Goal: Task Accomplishment & Management: Use online tool/utility

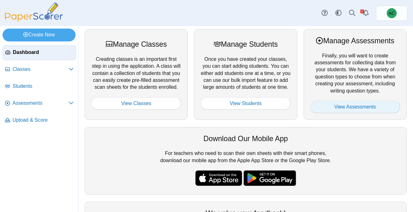
click at [355, 104] on link "View Assessments" at bounding box center [355, 107] width 90 height 13
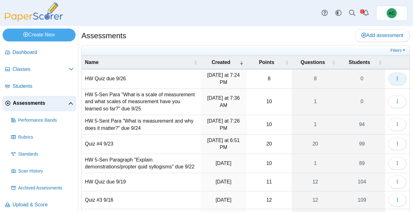
click at [397, 77] on icon "button" at bounding box center [397, 78] width 5 height 5
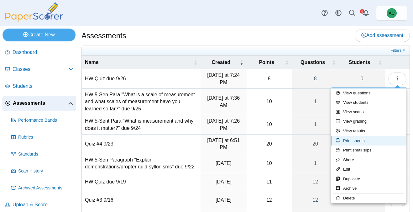
click at [356, 138] on link "Print sheets" at bounding box center [368, 140] width 75 height 9
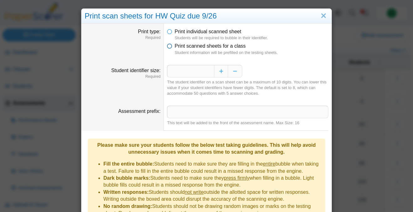
click at [181, 46] on span "Print scanned sheets for a class" at bounding box center [210, 45] width 71 height 5
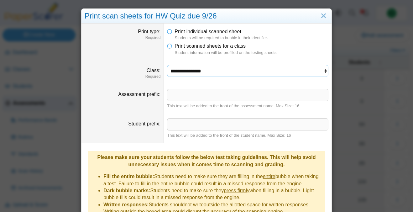
click at [193, 73] on select "**********" at bounding box center [247, 71] width 161 height 12
click at [167, 65] on select "**********" at bounding box center [247, 71] width 161 height 12
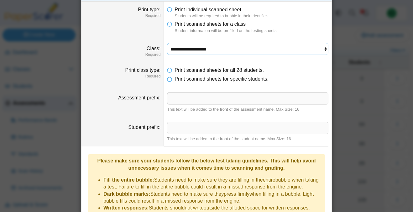
scroll to position [105, 0]
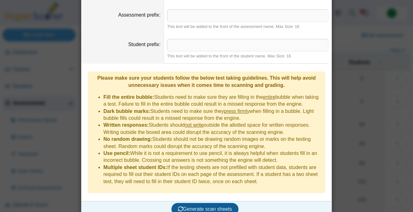
click at [209, 206] on span "Generate scan sheets" at bounding box center [205, 208] width 54 height 5
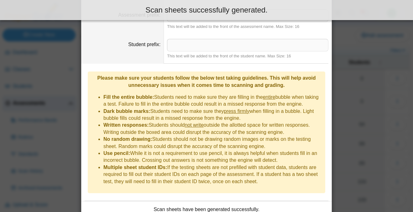
scroll to position [155, 0]
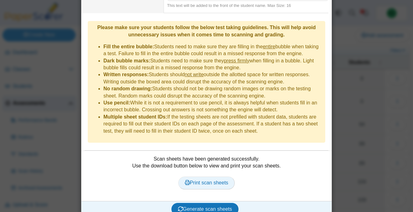
click at [185, 180] on span "Print scan sheets" at bounding box center [207, 182] width 44 height 5
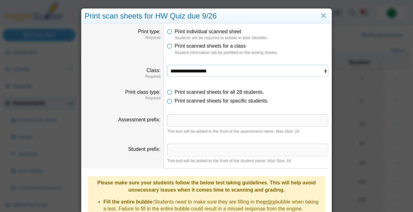
click at [186, 75] on select "**********" at bounding box center [247, 71] width 161 height 12
select select "**********"
click at [167, 65] on select "**********" at bounding box center [247, 71] width 161 height 12
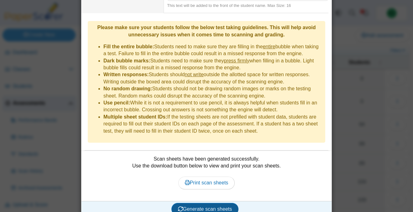
click at [207, 206] on span "Generate scan sheets" at bounding box center [205, 208] width 54 height 5
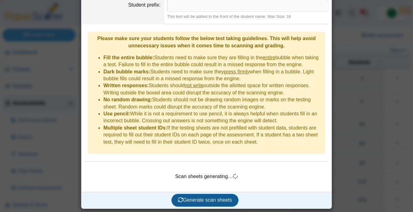
scroll to position [135, 0]
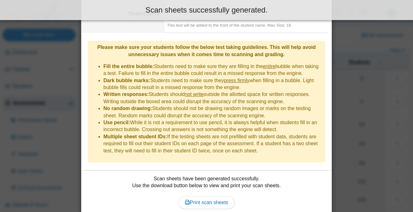
click at [202, 186] on div "Scan sheets have been generated successfully. Use the download button below to …" at bounding box center [207, 195] width 244 height 41
click at [195, 200] on span "Print scan sheets" at bounding box center [207, 202] width 44 height 5
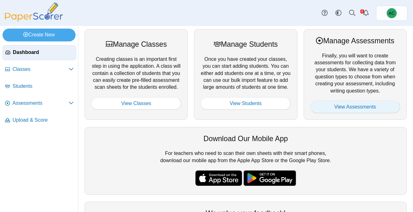
click at [353, 108] on link "View Assessments" at bounding box center [355, 107] width 90 height 13
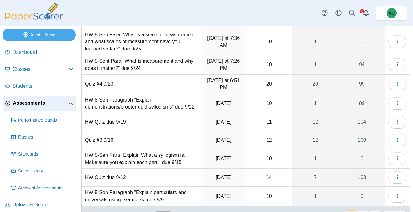
scroll to position [50, 0]
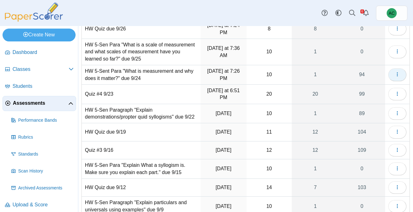
click at [399, 74] on icon "button" at bounding box center [397, 74] width 5 height 5
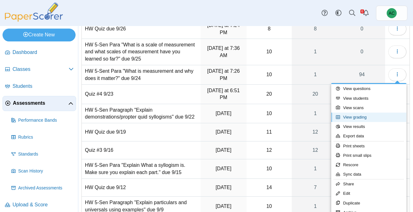
click at [359, 119] on link "View grading" at bounding box center [368, 116] width 75 height 9
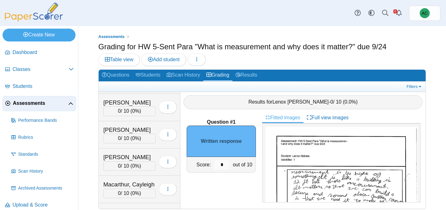
scroll to position [1452, 0]
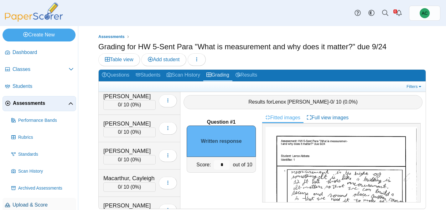
click at [31, 203] on span "Upload & Score" at bounding box center [43, 204] width 61 height 7
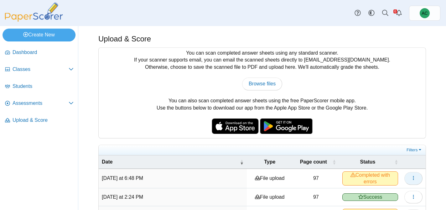
click at [412, 179] on icon "button" at bounding box center [413, 177] width 5 height 5
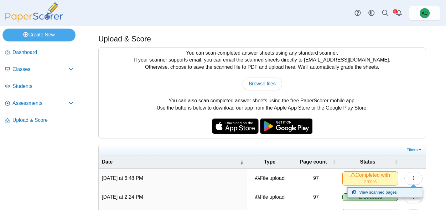
click at [388, 192] on link "View scanned pages" at bounding box center [384, 191] width 75 height 9
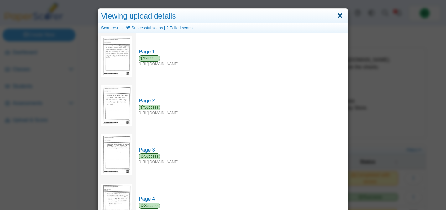
click at [341, 18] on link "Close" at bounding box center [340, 16] width 10 height 11
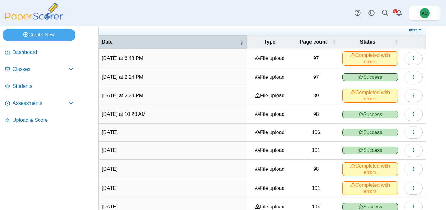
scroll to position [119, 0]
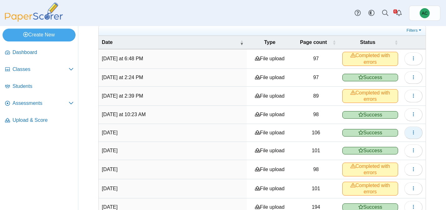
click at [412, 134] on icon "button" at bounding box center [413, 132] width 5 height 5
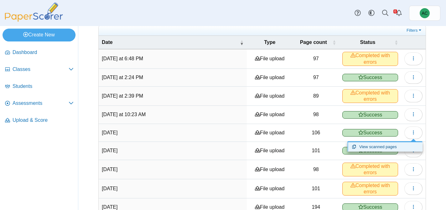
click at [386, 145] on link "View scanned pages" at bounding box center [384, 146] width 75 height 9
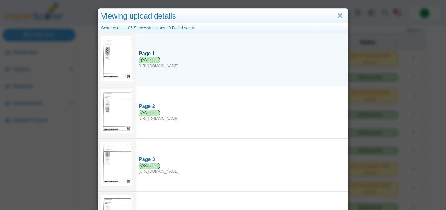
click at [146, 51] on div "Page 1" at bounding box center [242, 53] width 206 height 7
click at [103, 54] on img at bounding box center [116, 58] width 31 height 44
click at [112, 55] on img at bounding box center [116, 58] width 31 height 44
click at [145, 55] on div "Page 1" at bounding box center [242, 53] width 206 height 7
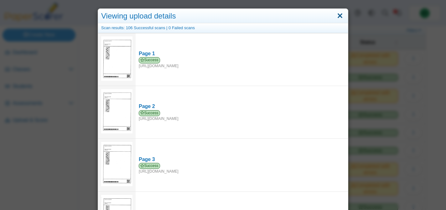
click at [340, 16] on link "Close" at bounding box center [340, 16] width 10 height 11
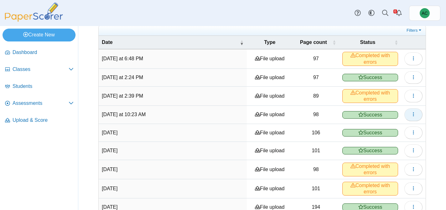
click at [410, 113] on button "button" at bounding box center [413, 114] width 18 height 13
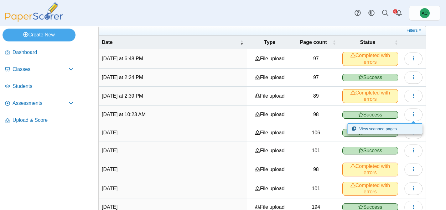
click at [376, 129] on link "View scanned pages" at bounding box center [384, 128] width 75 height 9
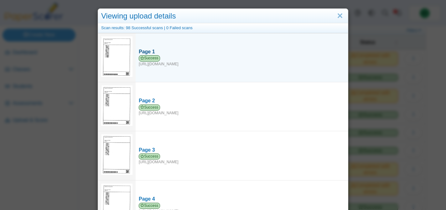
click at [147, 47] on link "Page 1 Success https://forms.paperscorer.com/scans/10/5664/238932/3159430_SEPTE…" at bounding box center [242, 57] width 212 height 24
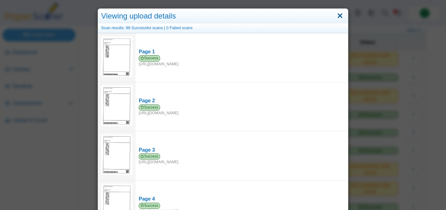
click at [342, 16] on link "Close" at bounding box center [340, 16] width 10 height 11
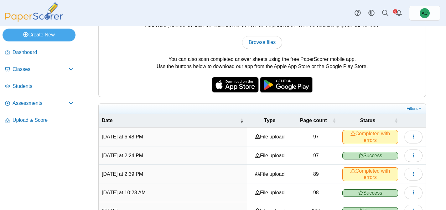
scroll to position [22, 0]
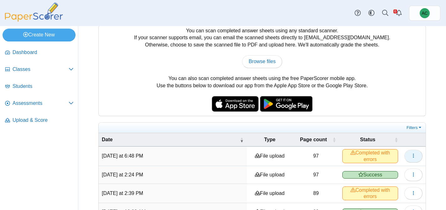
click at [408, 155] on button "button" at bounding box center [413, 155] width 18 height 13
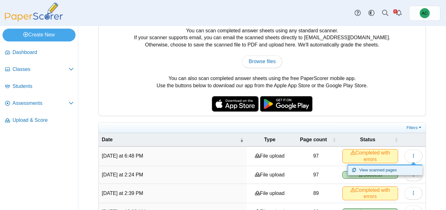
click at [388, 167] on link "View scanned pages" at bounding box center [384, 169] width 75 height 9
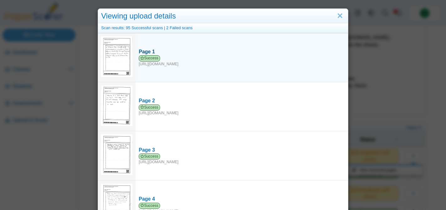
click at [143, 52] on div "Page 1" at bounding box center [242, 51] width 206 height 7
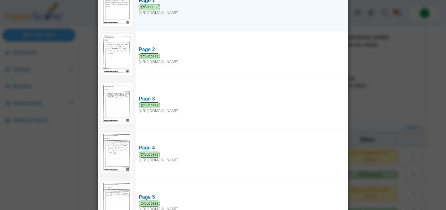
scroll to position [0, 0]
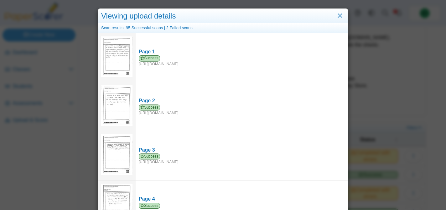
click at [185, 29] on div "Scan results: 95 Successful scans | 2 Failed scans" at bounding box center [223, 28] width 250 height 10
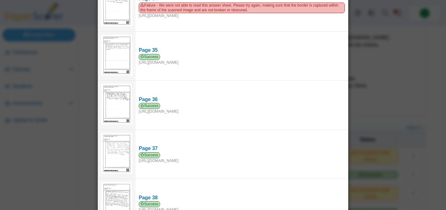
scroll to position [1463, 0]
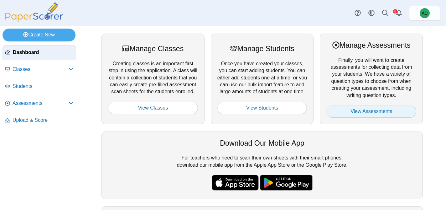
click at [388, 112] on link "View Assessments" at bounding box center [371, 111] width 90 height 13
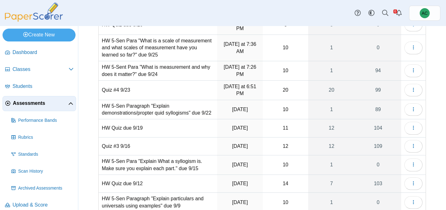
scroll to position [102, 0]
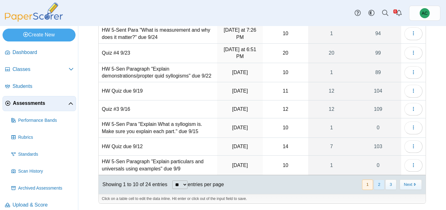
click at [383, 183] on button "2" at bounding box center [379, 184] width 11 height 10
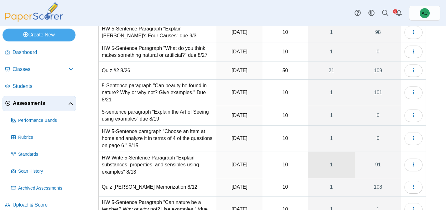
scroll to position [65, 0]
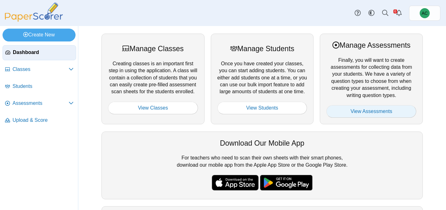
click at [335, 115] on link "View Assessments" at bounding box center [371, 111] width 90 height 13
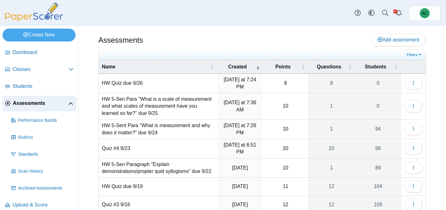
scroll to position [102, 0]
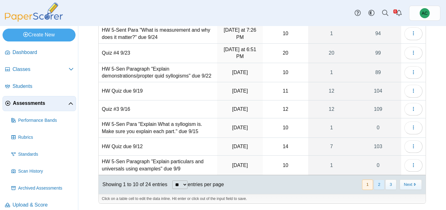
click at [381, 187] on button "2" at bounding box center [379, 184] width 11 height 10
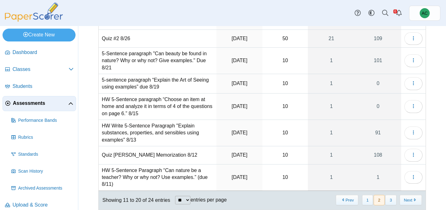
click at [125, 85] on td "5-sentence paragraph “Explain the Art of Seeing using examples” due 8/19" at bounding box center [158, 83] width 118 height 19
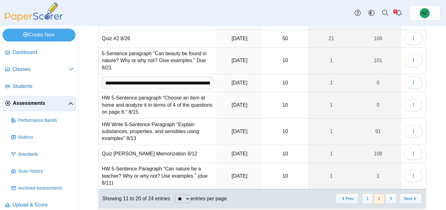
scroll to position [0, 64]
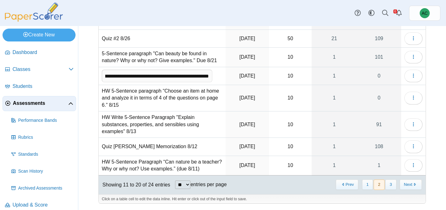
click at [125, 82] on input "**********" at bounding box center [157, 76] width 111 height 13
click at [21, 203] on span "Upload & Score" at bounding box center [43, 204] width 61 height 7
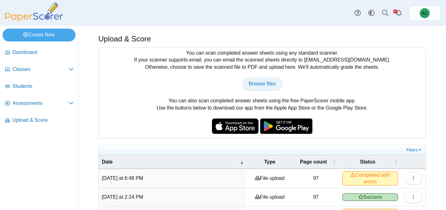
click at [271, 85] on span "Browse files" at bounding box center [262, 83] width 27 height 5
type input "**********"
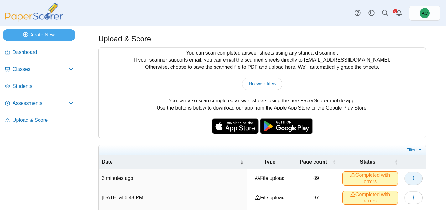
click at [414, 179] on icon "button" at bounding box center [413, 177] width 5 height 5
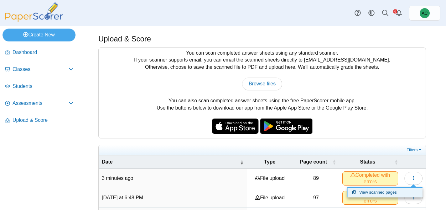
click at [382, 189] on link "View scanned pages" at bounding box center [384, 191] width 75 height 9
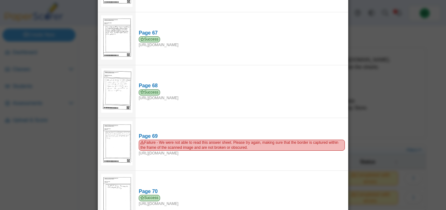
scroll to position [3508, 0]
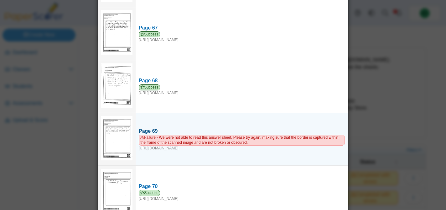
click at [144, 128] on div "Page 69" at bounding box center [242, 131] width 206 height 7
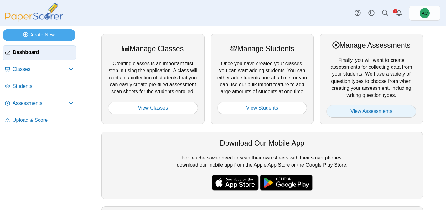
click at [352, 107] on link "View Assessments" at bounding box center [371, 111] width 90 height 13
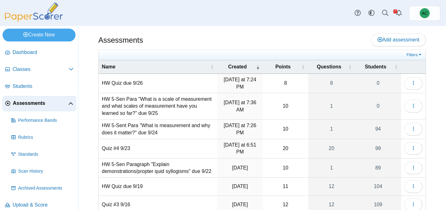
scroll to position [102, 0]
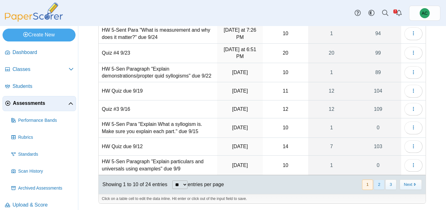
click at [382, 185] on button "2" at bounding box center [379, 184] width 11 height 10
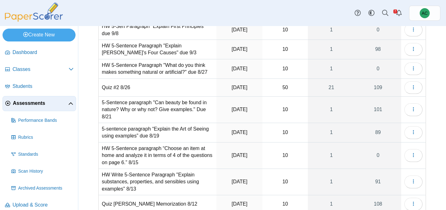
scroll to position [44, 0]
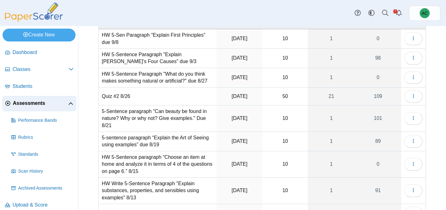
click at [153, 79] on td "HW 5-Sentence Paragraph "What do you think makes something natural or artificia…" at bounding box center [158, 77] width 118 height 19
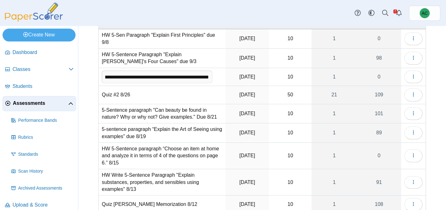
scroll to position [0, 0]
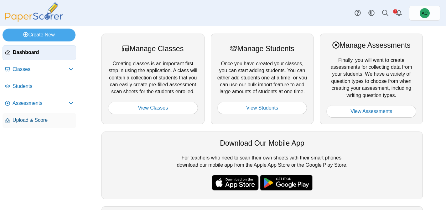
click at [30, 123] on span "Upload & Score" at bounding box center [43, 120] width 61 height 7
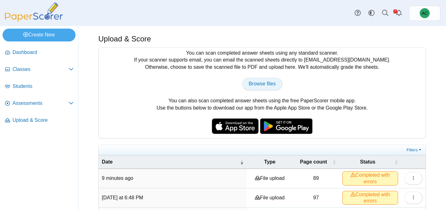
click at [256, 86] on span "Browse files" at bounding box center [262, 83] width 27 height 5
type input "**********"
click at [414, 175] on icon "button" at bounding box center [413, 177] width 5 height 5
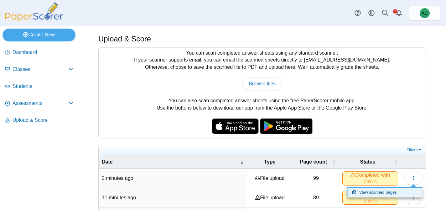
click at [376, 191] on link "View scanned pages" at bounding box center [384, 191] width 75 height 9
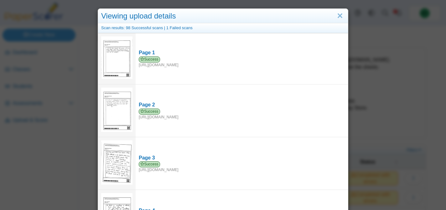
click at [182, 28] on div "Scan results: 98 Successful scans | 1 Failed scans" at bounding box center [223, 28] width 250 height 10
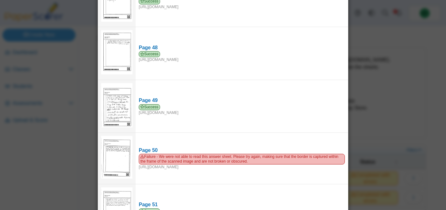
scroll to position [2530, 0]
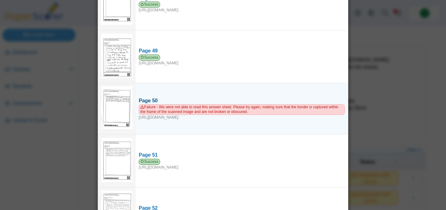
click at [147, 94] on link "Page 50 Failure - We were not able to read this answer sheet. Please try again,…" at bounding box center [242, 108] width 212 height 29
